Goal: Information Seeking & Learning: Learn about a topic

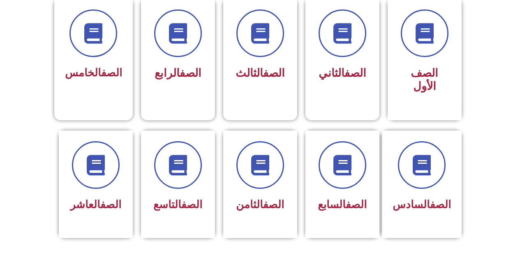
scroll to position [287, 0]
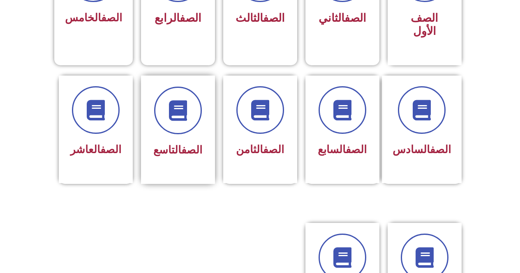
click at [188, 144] on link "الصف" at bounding box center [191, 150] width 21 height 12
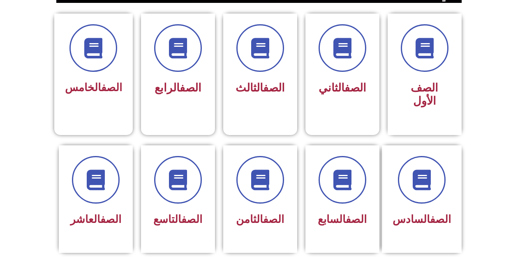
scroll to position [219, 0]
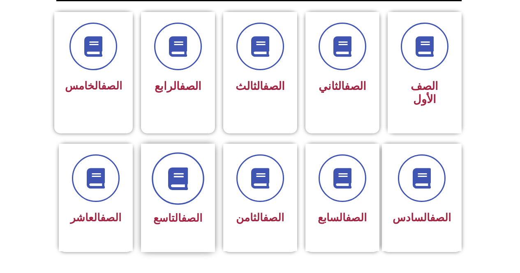
click at [200, 158] on span at bounding box center [178, 179] width 53 height 53
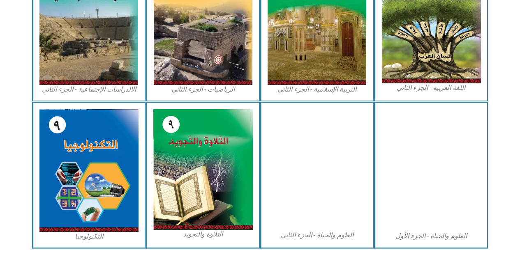
scroll to position [459, 0]
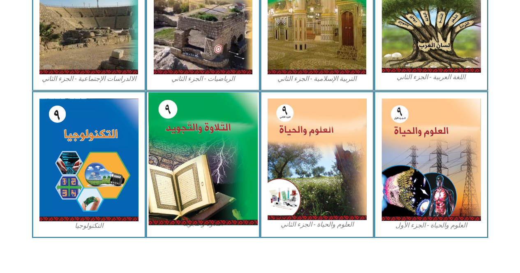
click at [168, 191] on img at bounding box center [202, 159] width 109 height 133
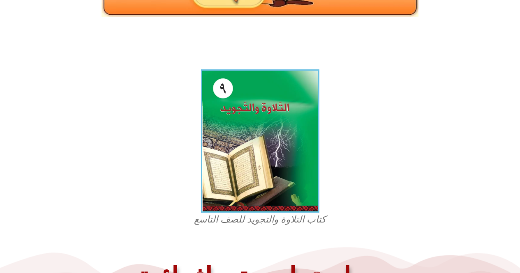
scroll to position [177, 0]
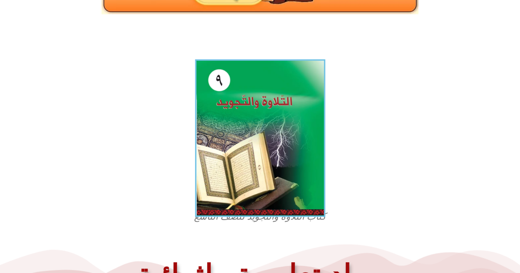
click at [231, 114] on img at bounding box center [260, 139] width 130 height 158
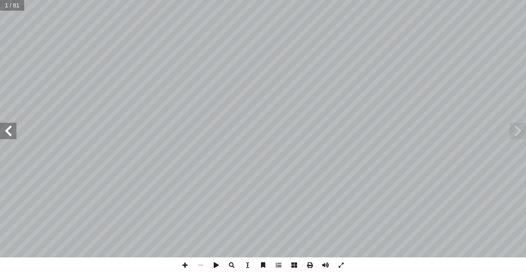
click at [0, 131] on span at bounding box center [8, 131] width 16 height 16
click at [6, 126] on span at bounding box center [8, 131] width 16 height 16
click at [10, 139] on div "مقدمة وصحبه له آ � وعلى [PERSON_NAME] نام، أ ل� � خير على لسلام � و لصلاة � و ل…" at bounding box center [263, 129] width 526 height 258
click at [10, 133] on span at bounding box center [8, 131] width 16 height 16
click at [10, 131] on span at bounding box center [8, 131] width 16 height 16
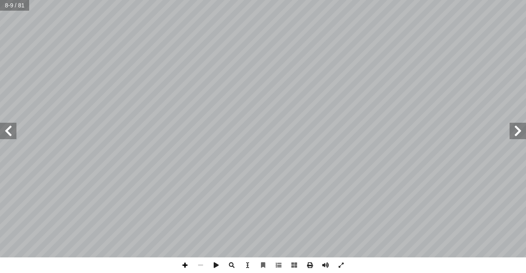
click at [183, 265] on span at bounding box center [185, 266] width 16 height 16
click at [185, 261] on span at bounding box center [185, 266] width 16 height 16
click at [200, 262] on span at bounding box center [201, 266] width 16 height 16
click at [187, 262] on span at bounding box center [185, 266] width 16 height 16
click at [199, 270] on span at bounding box center [201, 266] width 16 height 16
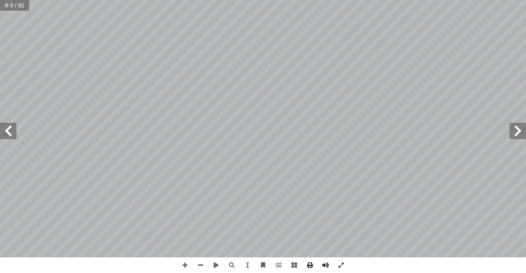
click at [220, 54] on html "الصفحة الرئيسية الصف الأول الصف الثاني الصف الثالث الصف الرابع الصف الخامس الصف…" at bounding box center [263, 27] width 526 height 54
click at [186, 264] on span at bounding box center [185, 266] width 16 height 16
click at [199, 267] on span at bounding box center [201, 266] width 16 height 16
click at [5, 137] on span at bounding box center [8, 131] width 16 height 16
click at [181, 262] on span at bounding box center [185, 266] width 16 height 16
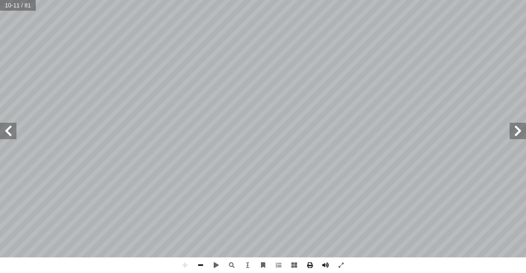
click at [201, 263] on span at bounding box center [201, 266] width 16 height 16
click at [188, 265] on span at bounding box center [185, 266] width 16 height 16
click at [202, 266] on span at bounding box center [201, 266] width 16 height 16
click at [2, 134] on span at bounding box center [8, 131] width 16 height 16
click at [183, 264] on span at bounding box center [185, 266] width 16 height 16
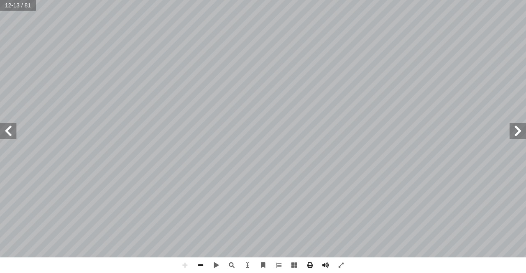
click at [194, 264] on span at bounding box center [201, 266] width 16 height 16
click at [189, 271] on span at bounding box center [185, 266] width 16 height 16
click at [199, 260] on span at bounding box center [201, 266] width 16 height 16
click at [203, 265] on span at bounding box center [201, 266] width 16 height 16
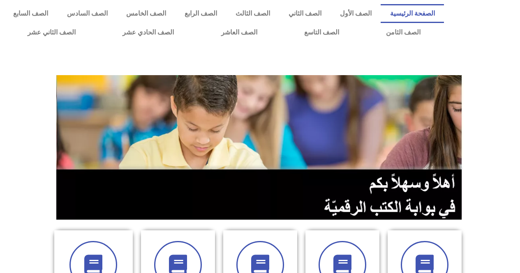
scroll to position [41, 0]
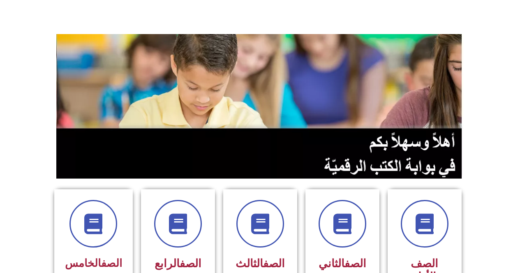
drag, startPoint x: 518, startPoint y: 78, endPoint x: 525, endPoint y: 97, distance: 20.8
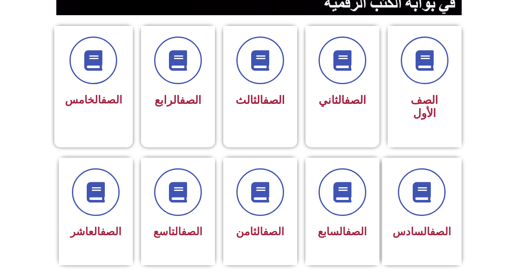
scroll to position [206, 0]
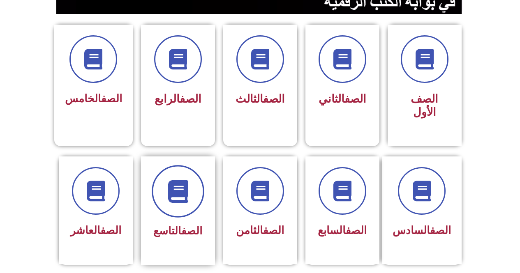
click at [188, 180] on icon at bounding box center [178, 191] width 23 height 23
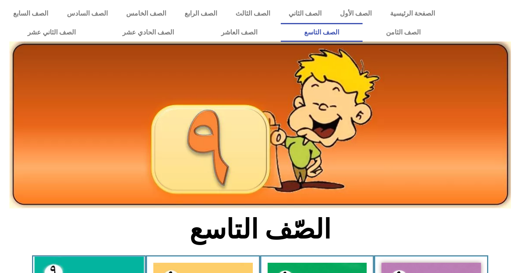
scroll to position [82, 0]
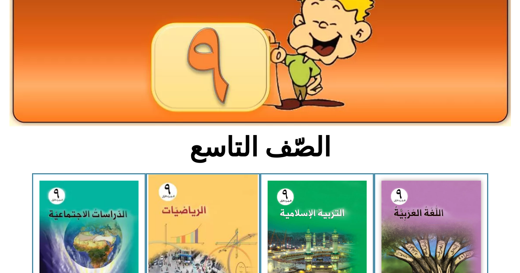
click at [179, 201] on img at bounding box center [202, 242] width 109 height 135
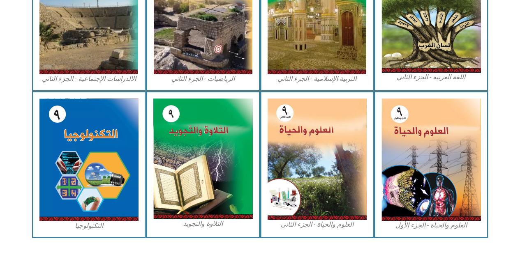
scroll to position [458, 0]
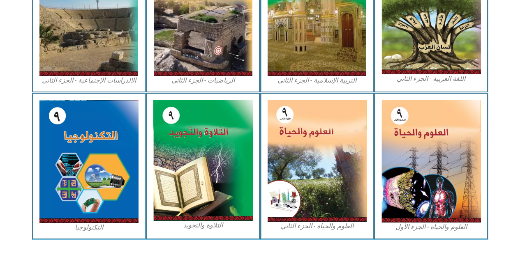
drag, startPoint x: 517, startPoint y: 178, endPoint x: 521, endPoint y: 164, distance: 14.6
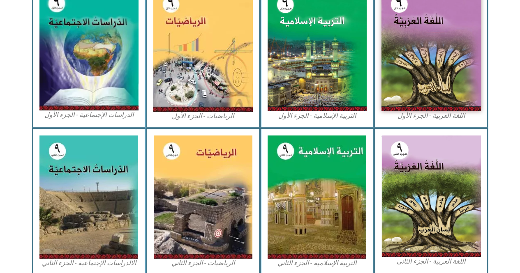
scroll to position [270, 0]
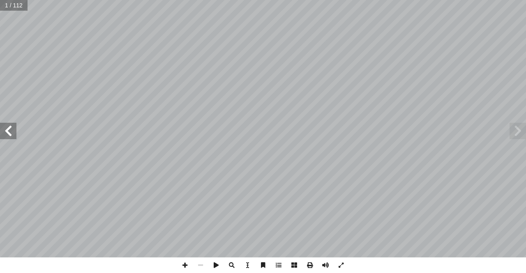
click at [12, 131] on span at bounding box center [8, 131] width 16 height 16
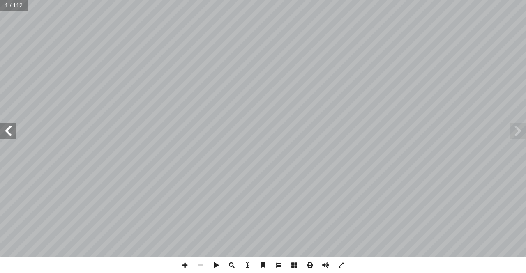
click at [12, 131] on span at bounding box center [8, 131] width 16 height 16
click at [10, 131] on span at bounding box center [8, 131] width 16 height 16
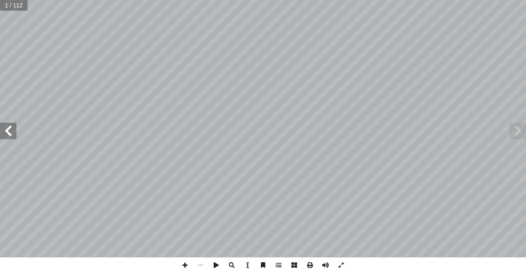
click at [10, 131] on span at bounding box center [8, 131] width 16 height 16
click at [1, 130] on span at bounding box center [8, 131] width 16 height 16
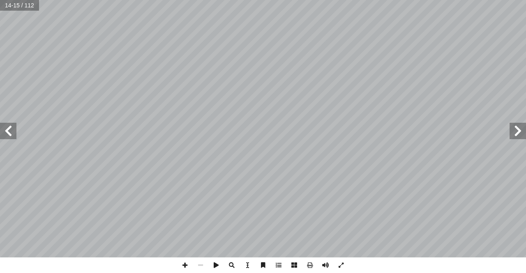
click at [1, 130] on span at bounding box center [8, 131] width 16 height 16
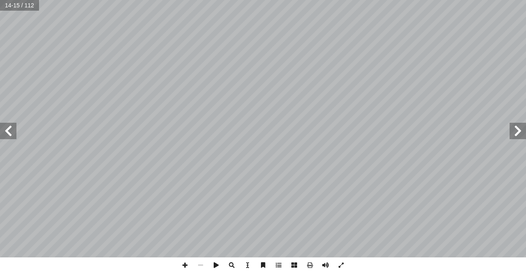
click at [1, 130] on span at bounding box center [8, 131] width 16 height 16
click at [6, 132] on span at bounding box center [8, 131] width 16 height 16
click at [9, 128] on span at bounding box center [8, 131] width 16 height 16
click at [205, 262] on span at bounding box center [201, 266] width 16 height 16
click at [181, 269] on span at bounding box center [185, 266] width 16 height 16
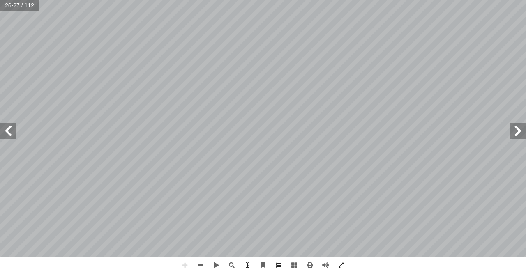
click at [6, 134] on span at bounding box center [8, 131] width 16 height 16
click at [4, 135] on span at bounding box center [8, 131] width 16 height 16
click at [524, 129] on span at bounding box center [518, 131] width 16 height 16
click at [516, 134] on span at bounding box center [518, 131] width 16 height 16
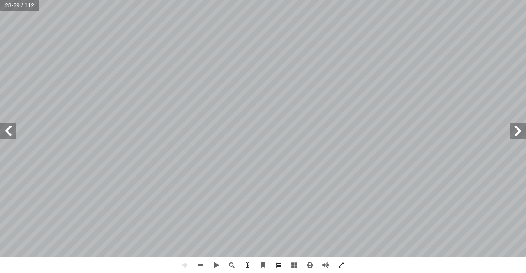
click at [514, 130] on span at bounding box center [518, 131] width 16 height 16
click at [205, 263] on span at bounding box center [201, 266] width 16 height 16
click at [191, 264] on span at bounding box center [185, 266] width 16 height 16
drag, startPoint x: 149, startPoint y: 273, endPoint x: 189, endPoint y: 263, distance: 40.7
click at [189, 263] on span at bounding box center [185, 266] width 16 height 16
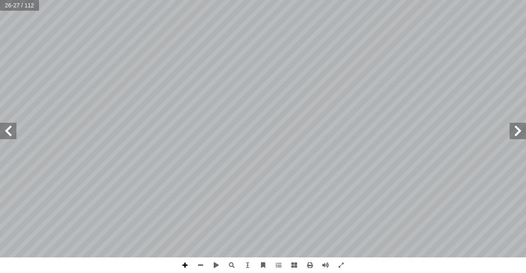
click at [186, 270] on span at bounding box center [185, 266] width 16 height 16
